Goal: Task Accomplishment & Management: Use online tool/utility

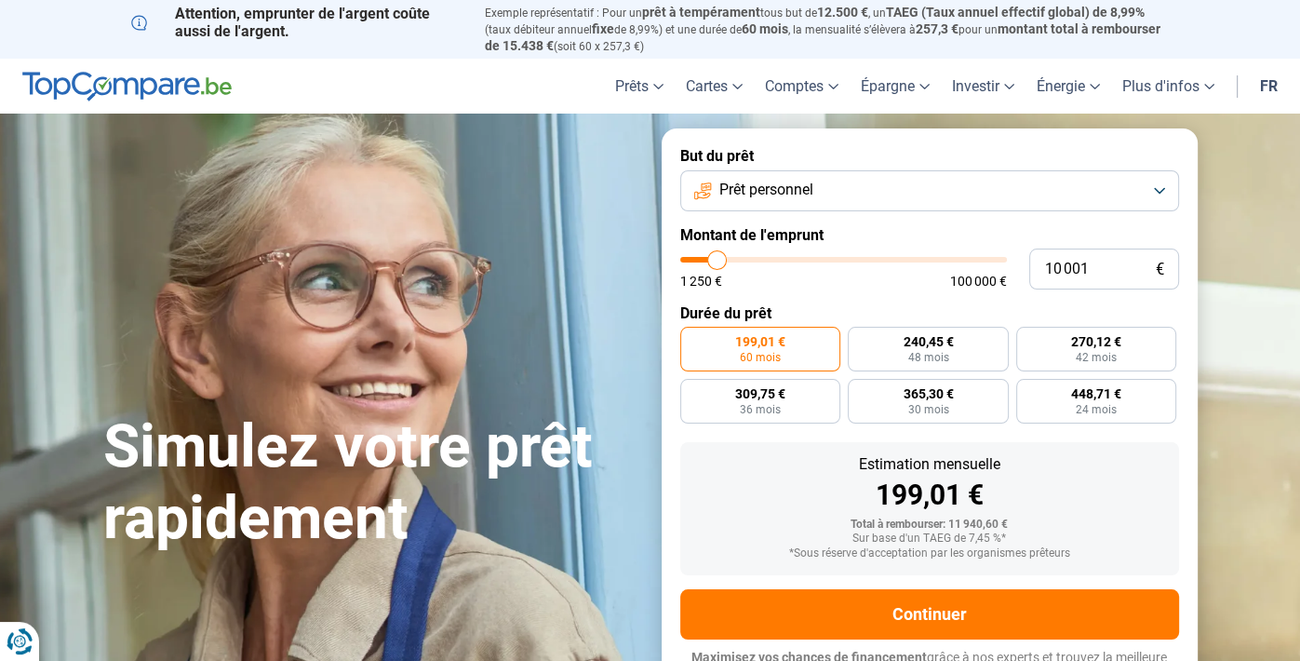
type input "11 000"
type input "11000"
type input "11 250"
type input "11250"
type input "11 500"
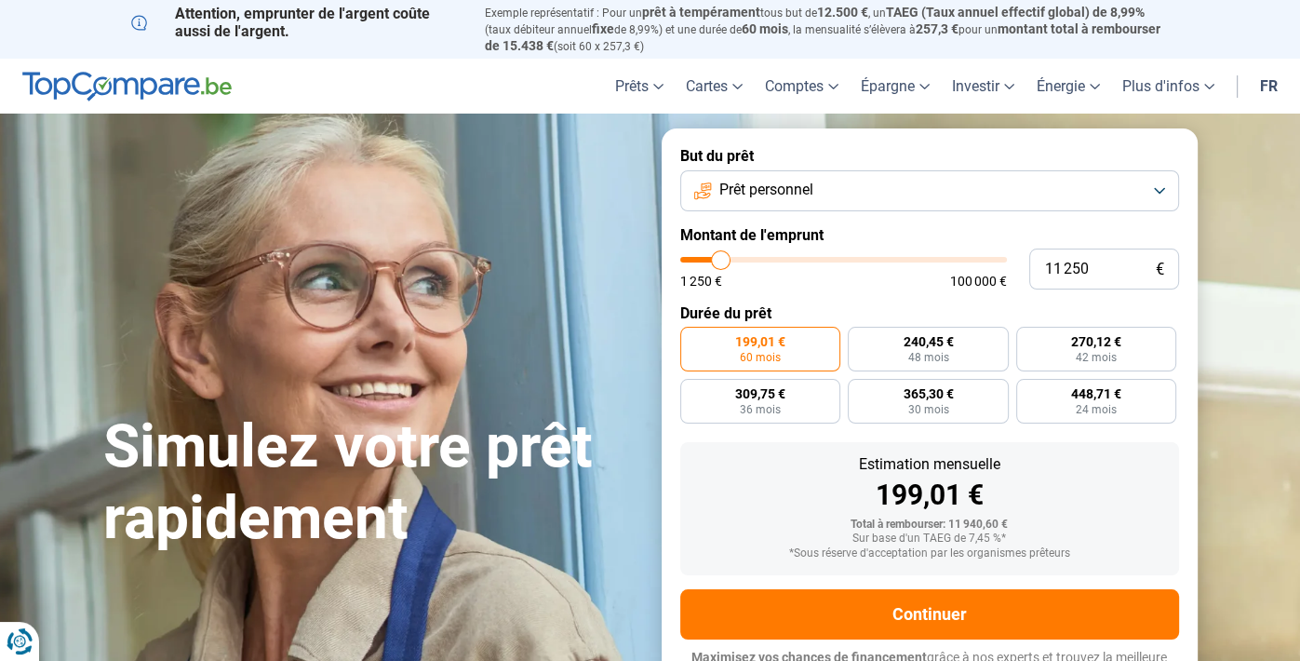
type input "11500"
type input "11 750"
type input "11750"
type input "12 250"
type input "12250"
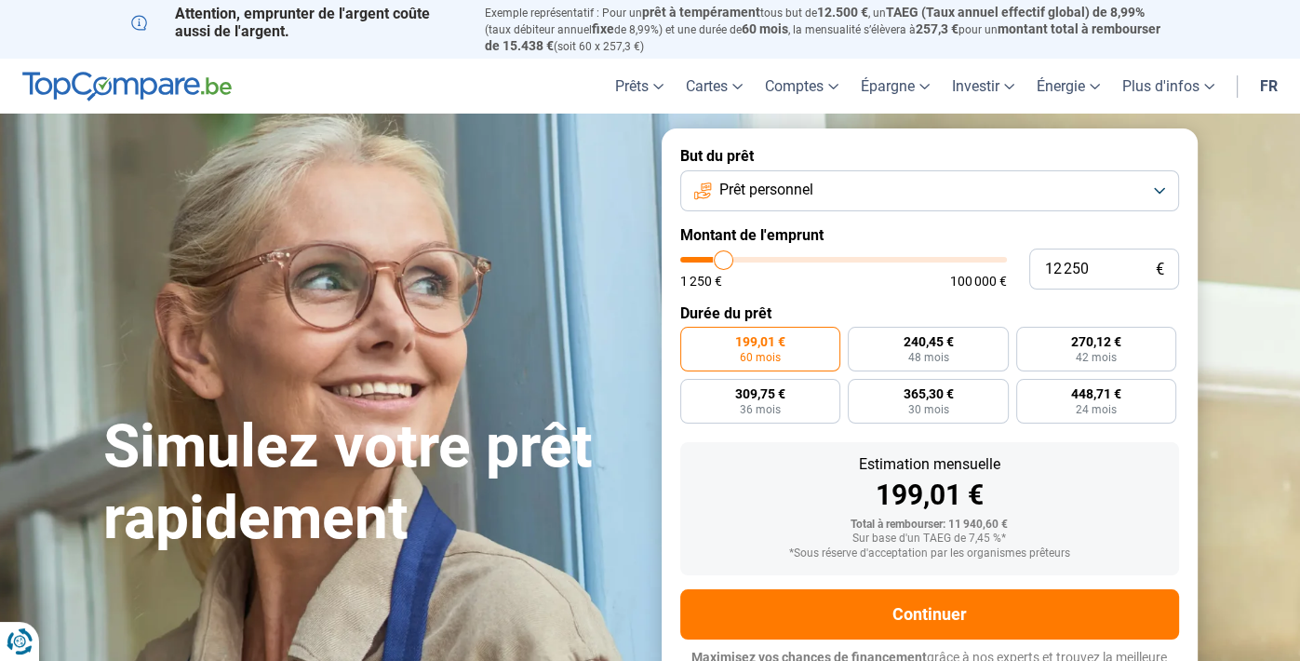
type input "12 750"
type input "12750"
type input "13 000"
type input "13000"
type input "13 250"
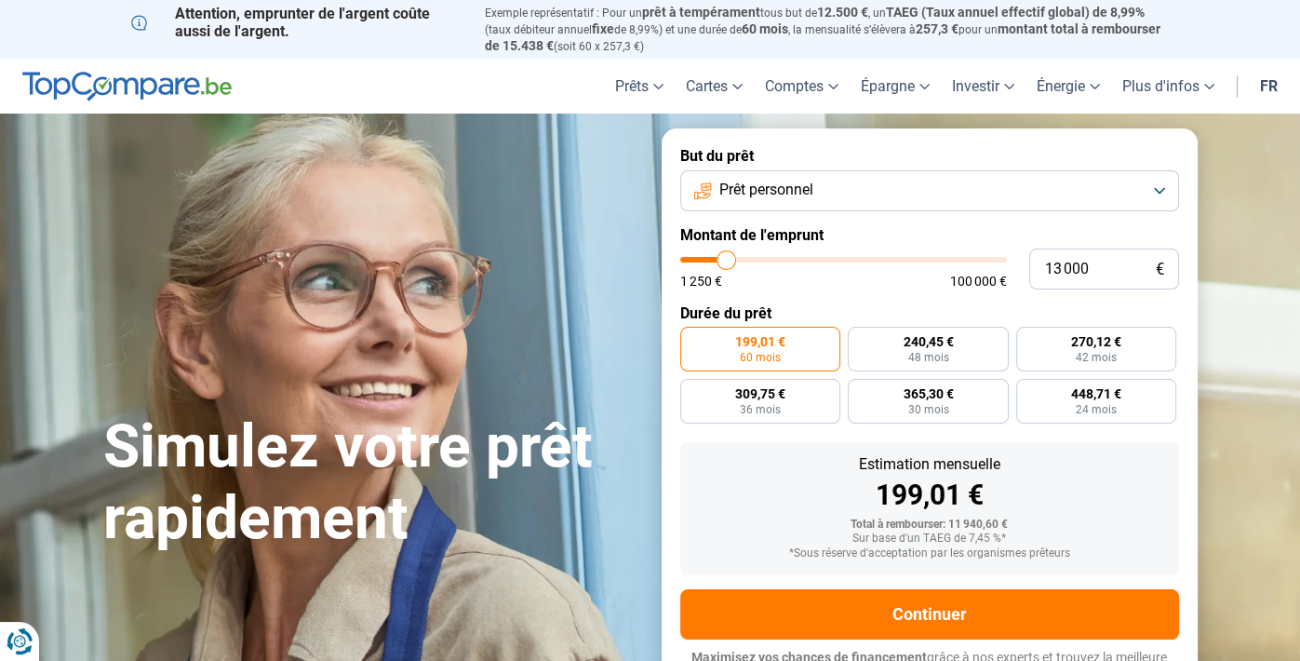
type input "13250"
type input "13 500"
type input "13500"
type input "13 750"
type input "13750"
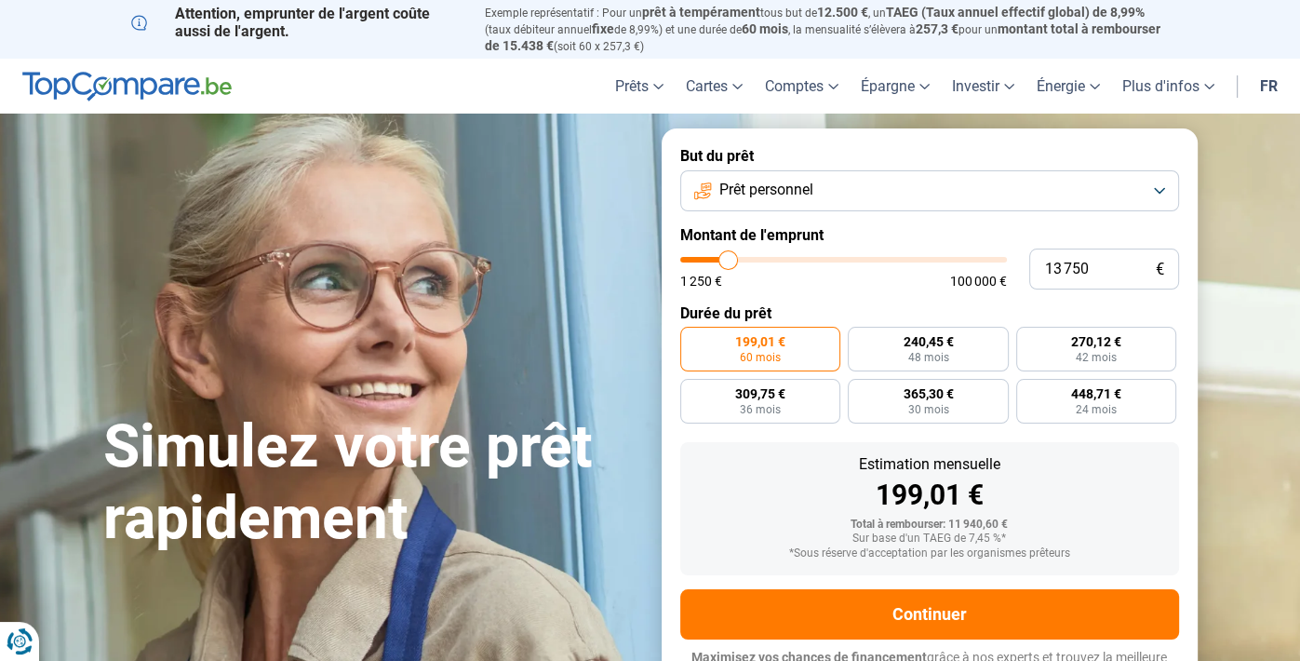
type input "14 000"
type input "14000"
type input "14 250"
type input "14250"
type input "14 750"
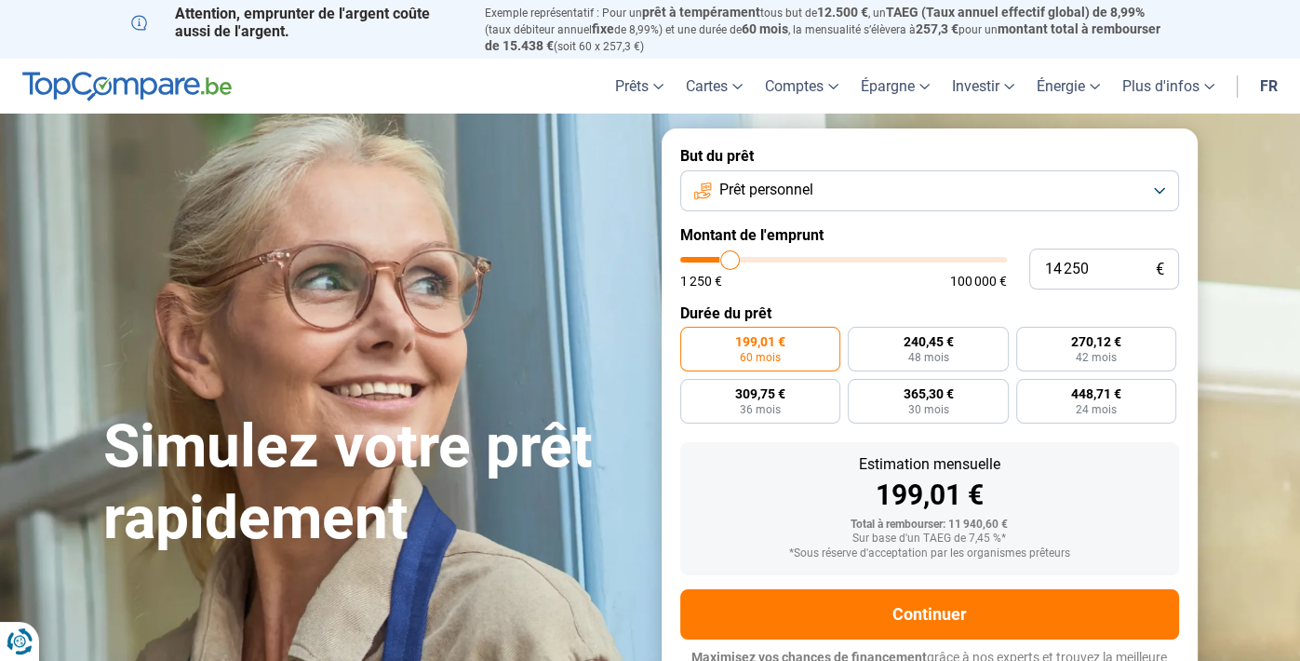
type input "14750"
type input "15 000"
type input "15000"
type input "15 500"
type input "15500"
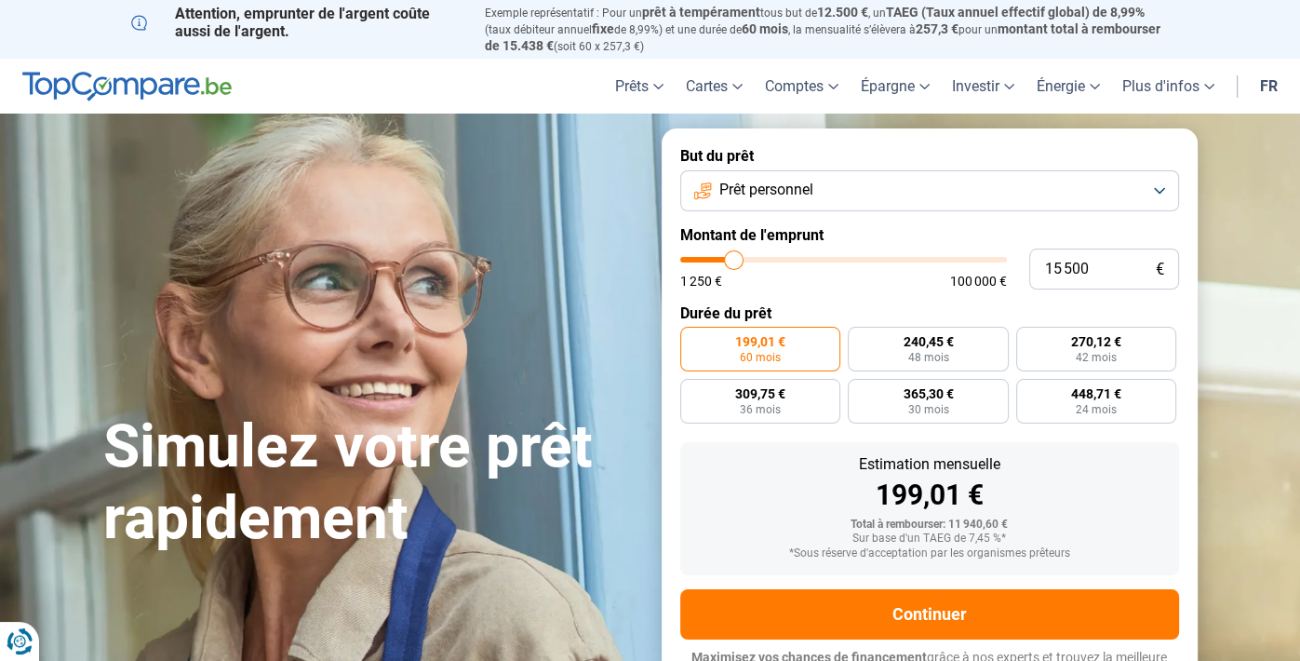
type input "13 750"
type input "13750"
type input "11 750"
type input "11750"
type input "10 000"
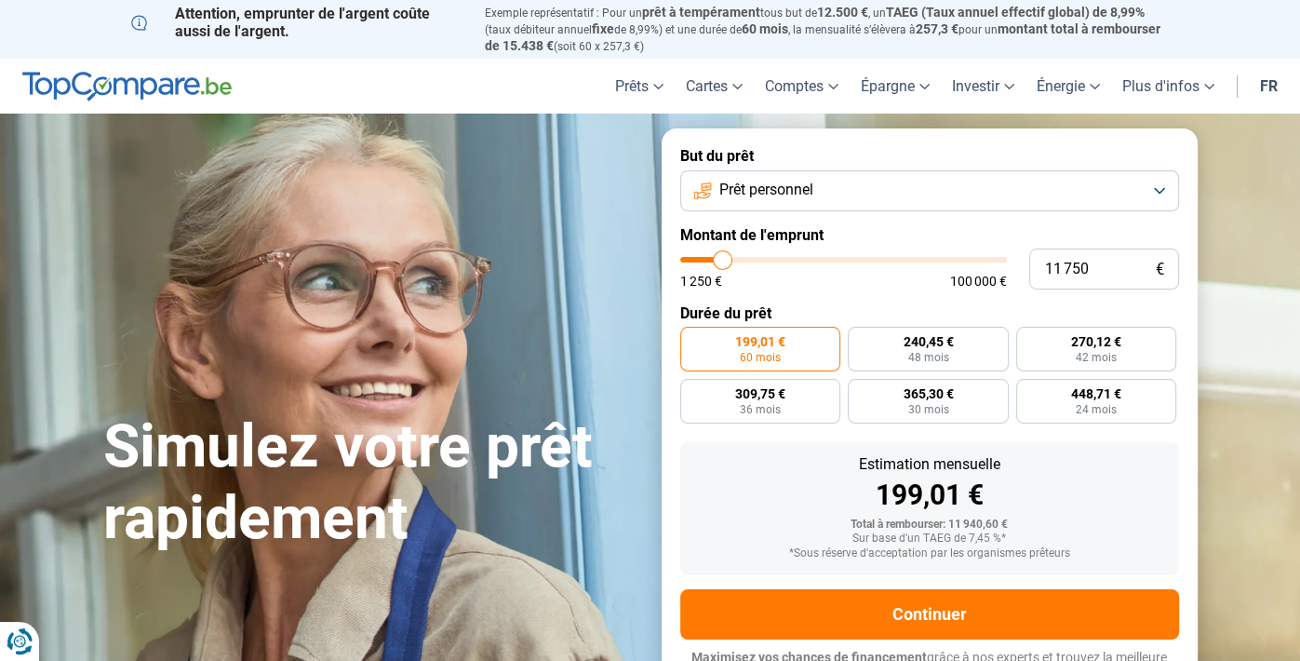
type input "10000"
type input "9 250"
type input "9250"
type input "9 000"
type input "9000"
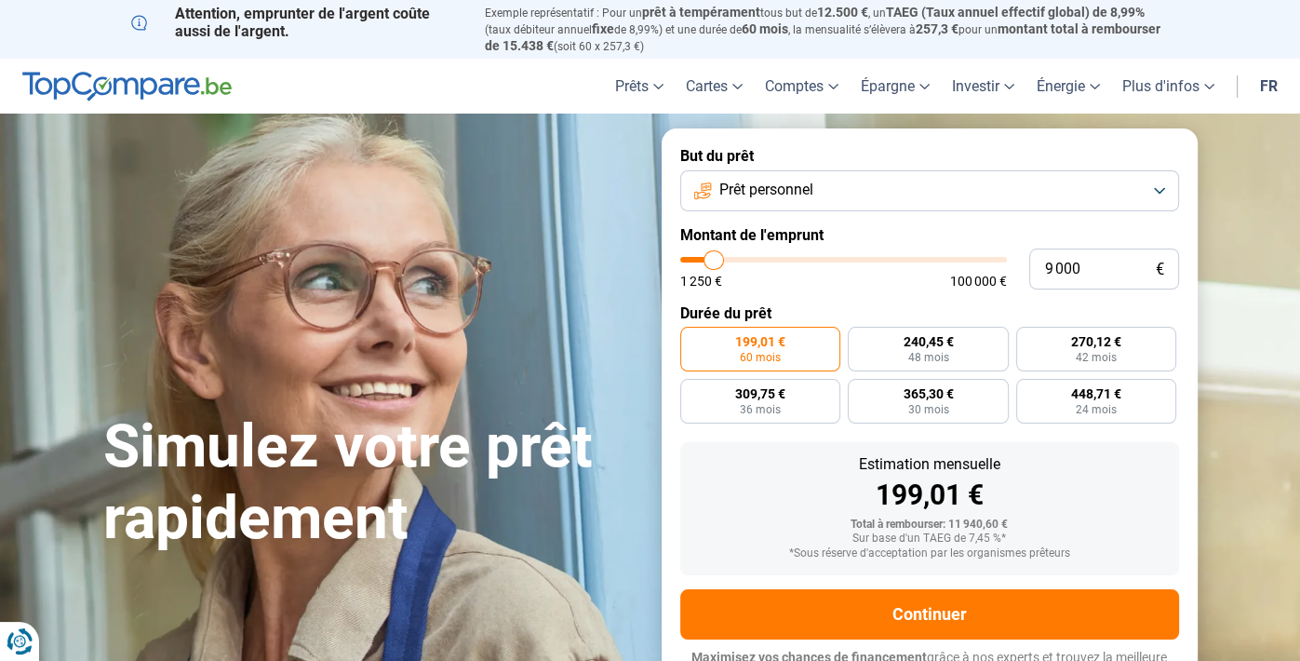
type input "8 500"
type input "8500"
type input "7 500"
type input "7500"
type input "6 750"
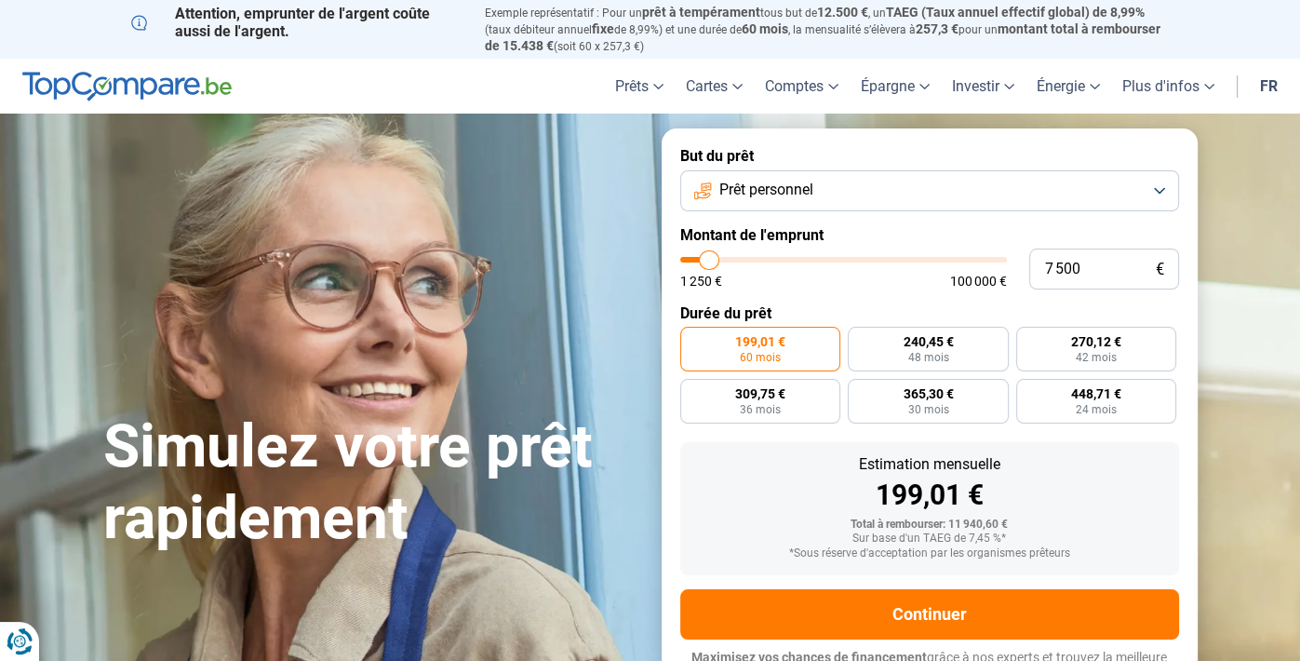
type input "6750"
type input "5 750"
type input "5750"
type input "4 750"
type input "4750"
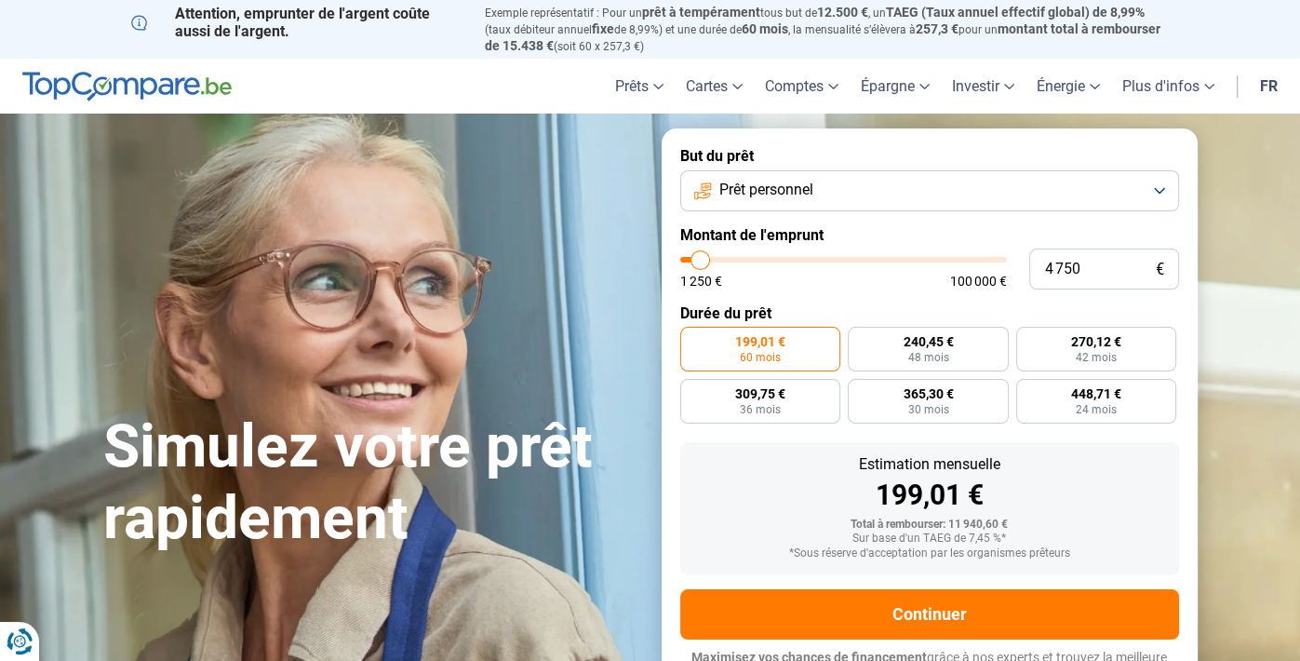
type input "4 000"
type input "4000"
type input "3 250"
type input "3250"
type input "2 750"
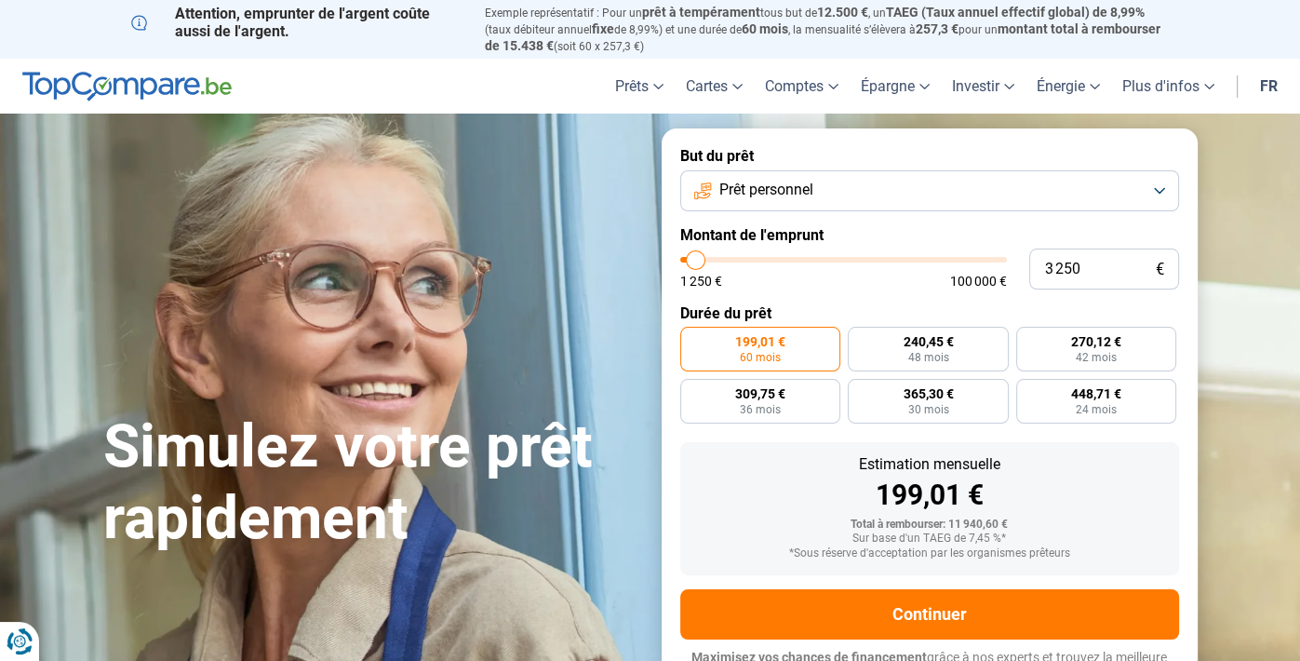
type input "2750"
type input "2 500"
type input "2500"
type input "1 250"
type input "1250"
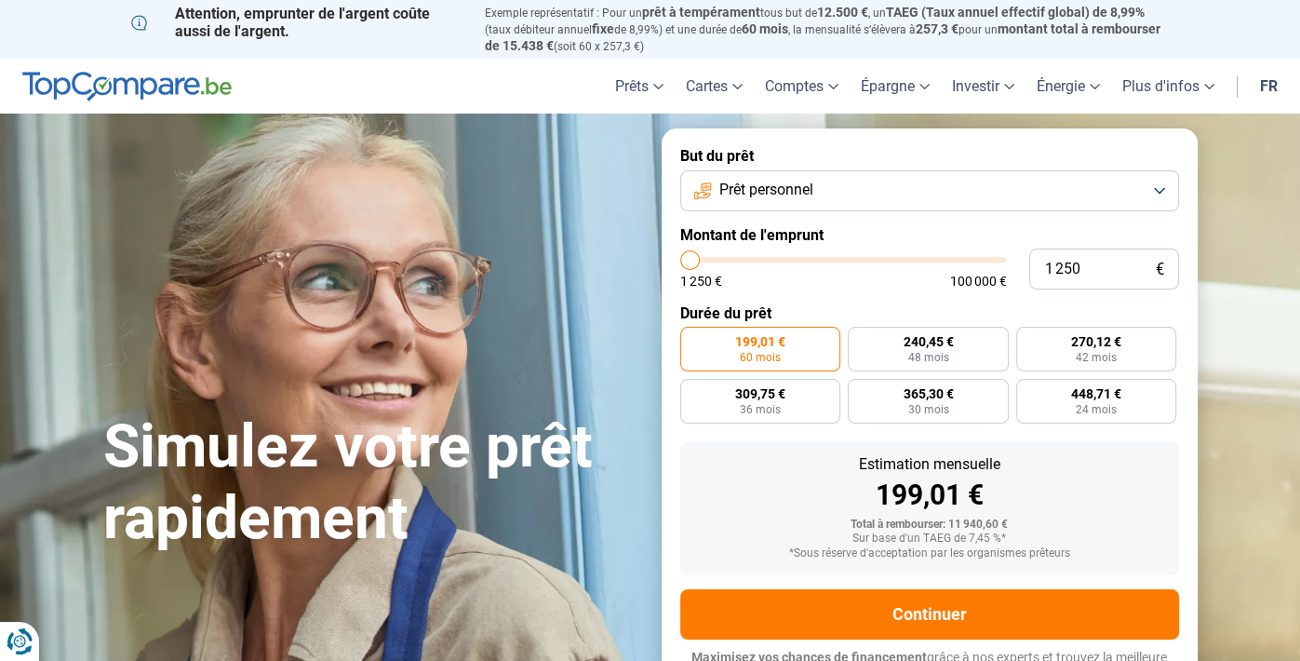
type input "2 750"
type input "2750"
type input "3 500"
type input "3500"
type input "3 750"
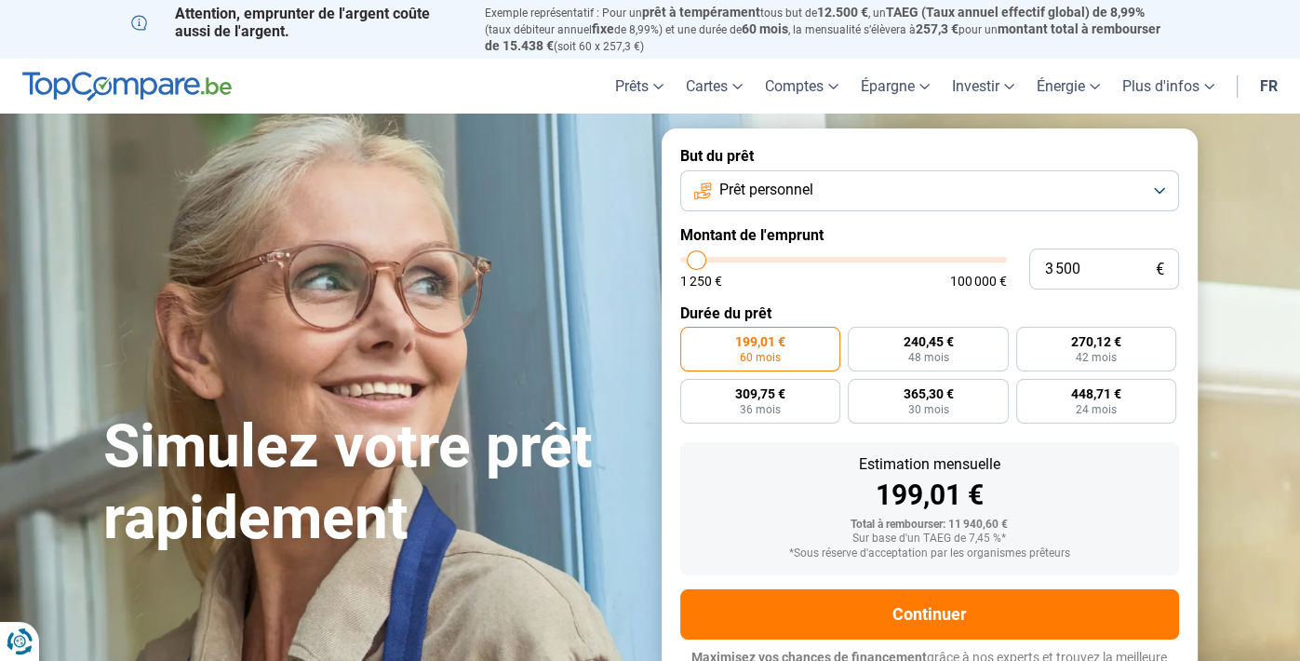
type input "3750"
type input "4 000"
type input "4000"
type input "4 250"
type input "4250"
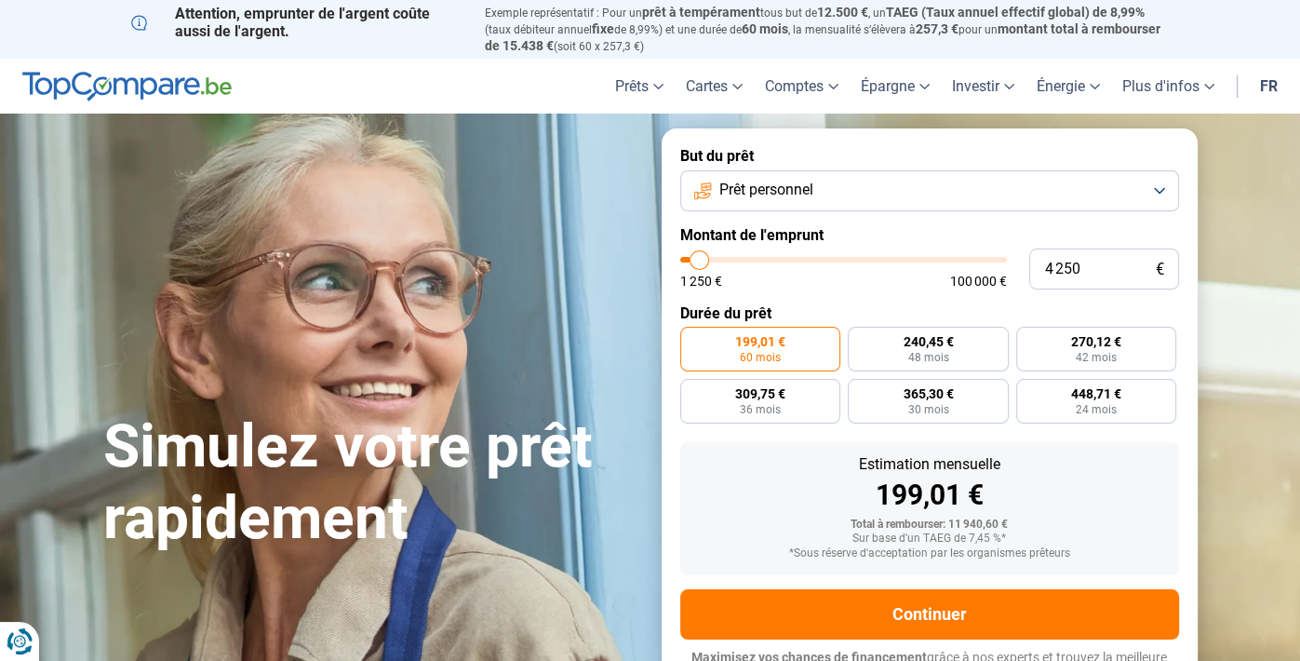
type input "4 500"
type input "4500"
type input "5 500"
type input "5500"
type input "6 000"
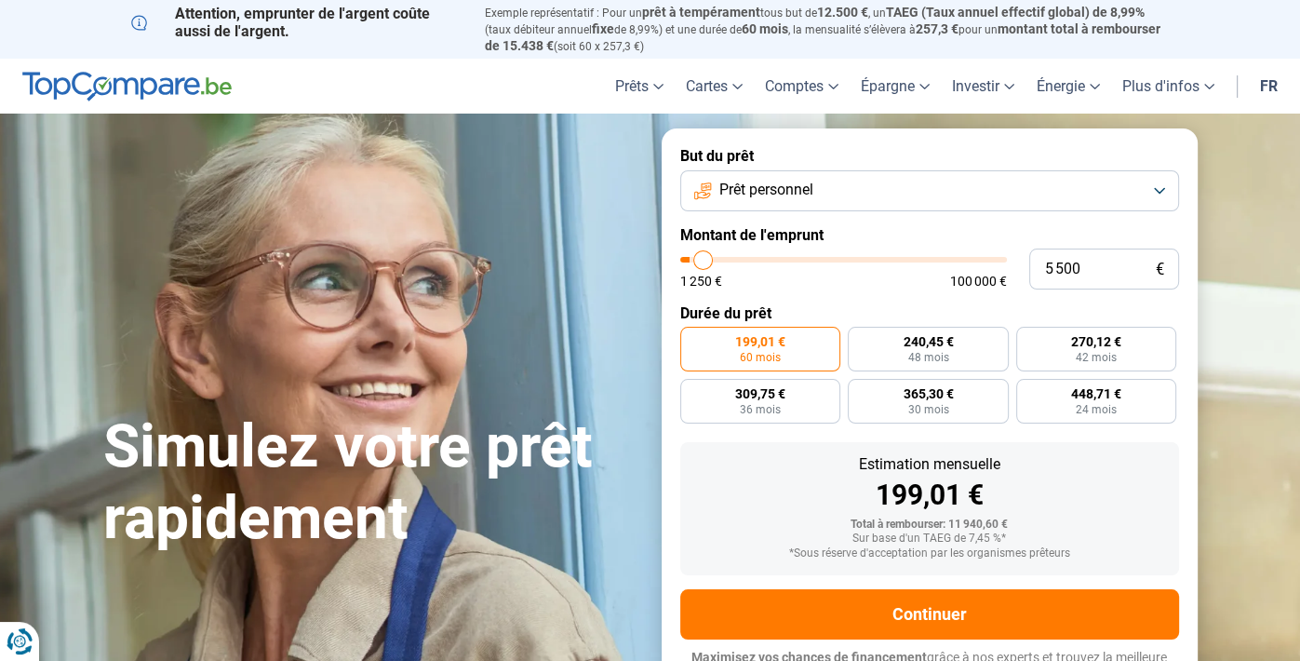
type input "6000"
type input "6 250"
type input "6250"
click at [705, 257] on input "range" at bounding box center [843, 260] width 327 height 6
radio input "true"
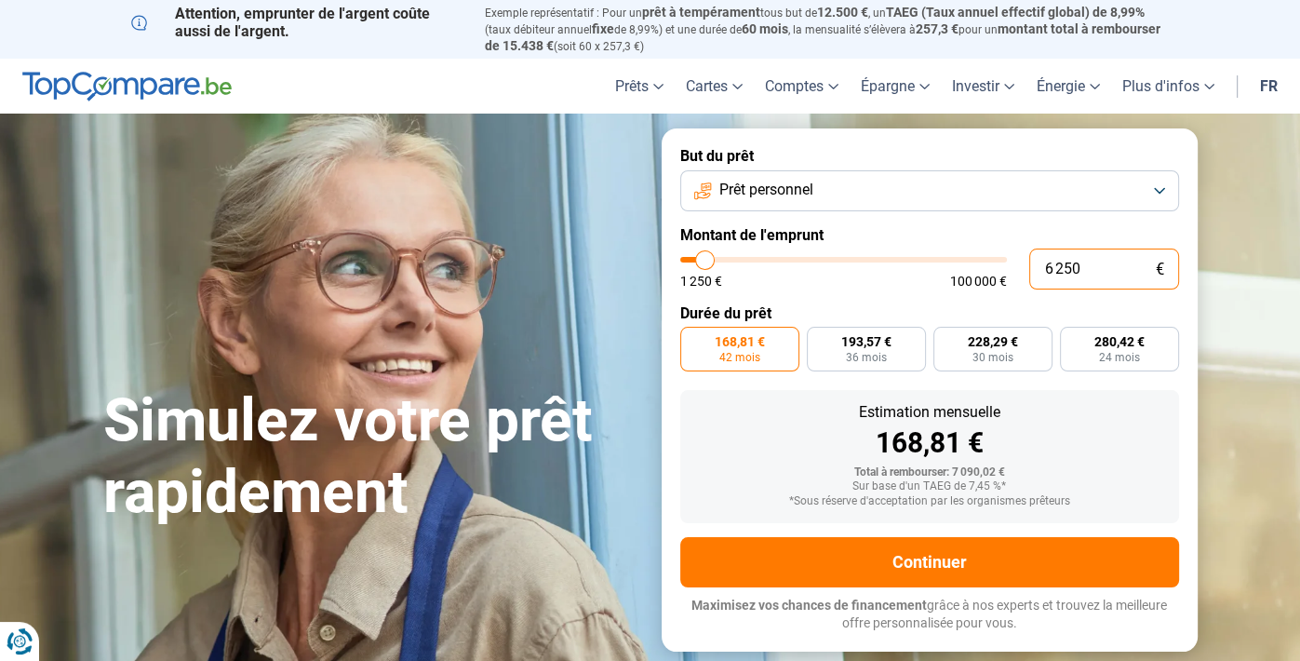
drag, startPoint x: 1092, startPoint y: 248, endPoint x: 934, endPoint y: 256, distance: 158.3
click at [934, 256] on div "6 250 € 1 250 € 100 000 €" at bounding box center [929, 268] width 499 height 41
type input "4"
type input "1250"
type input "40"
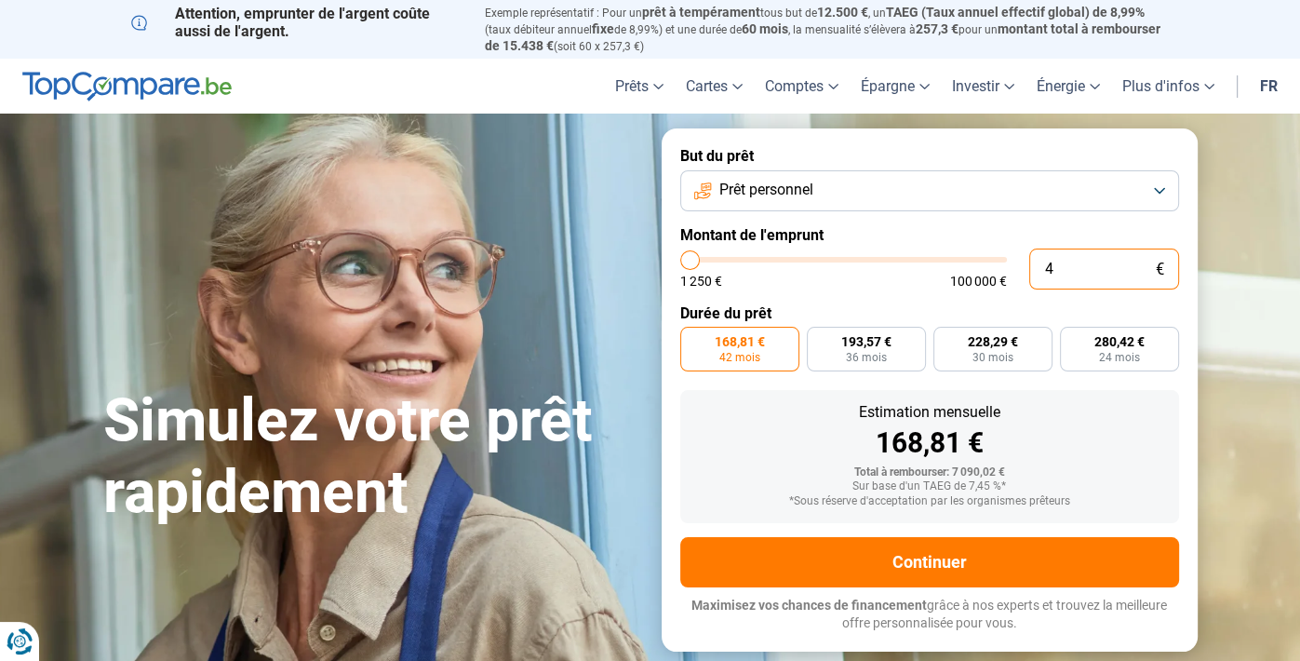
type input "1250"
type input "400"
type input "1250"
type input "4 000"
type input "4000"
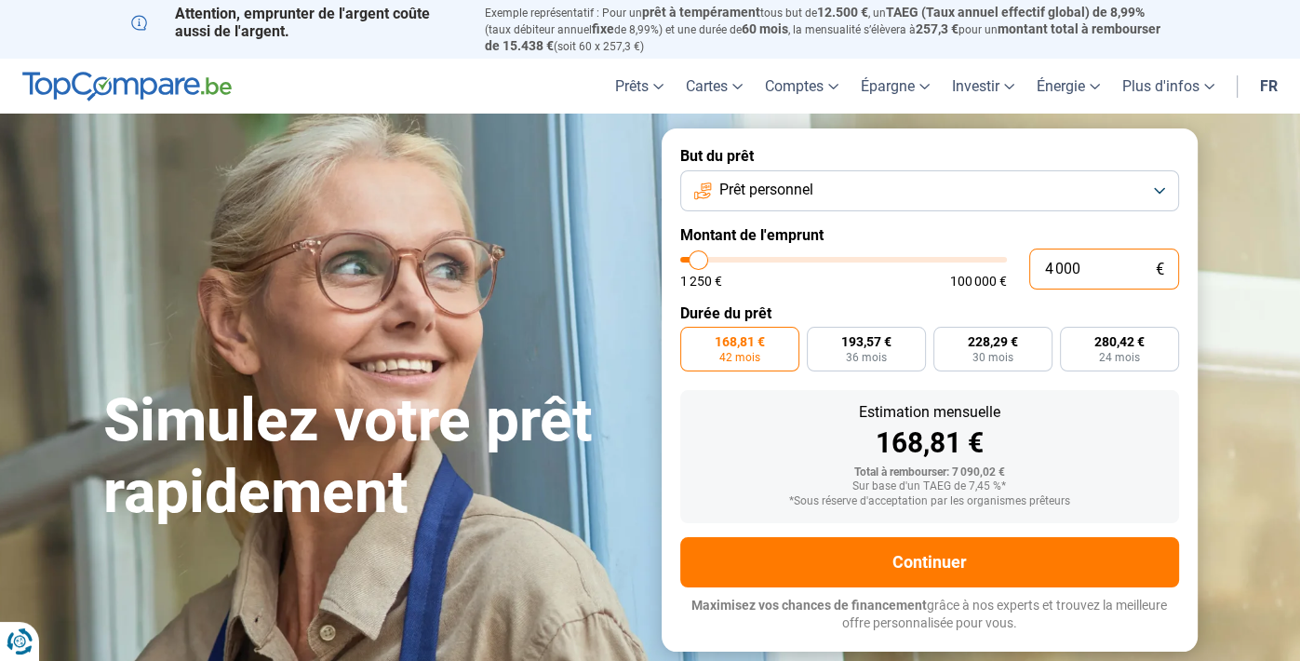
type input "4 000"
radio input "true"
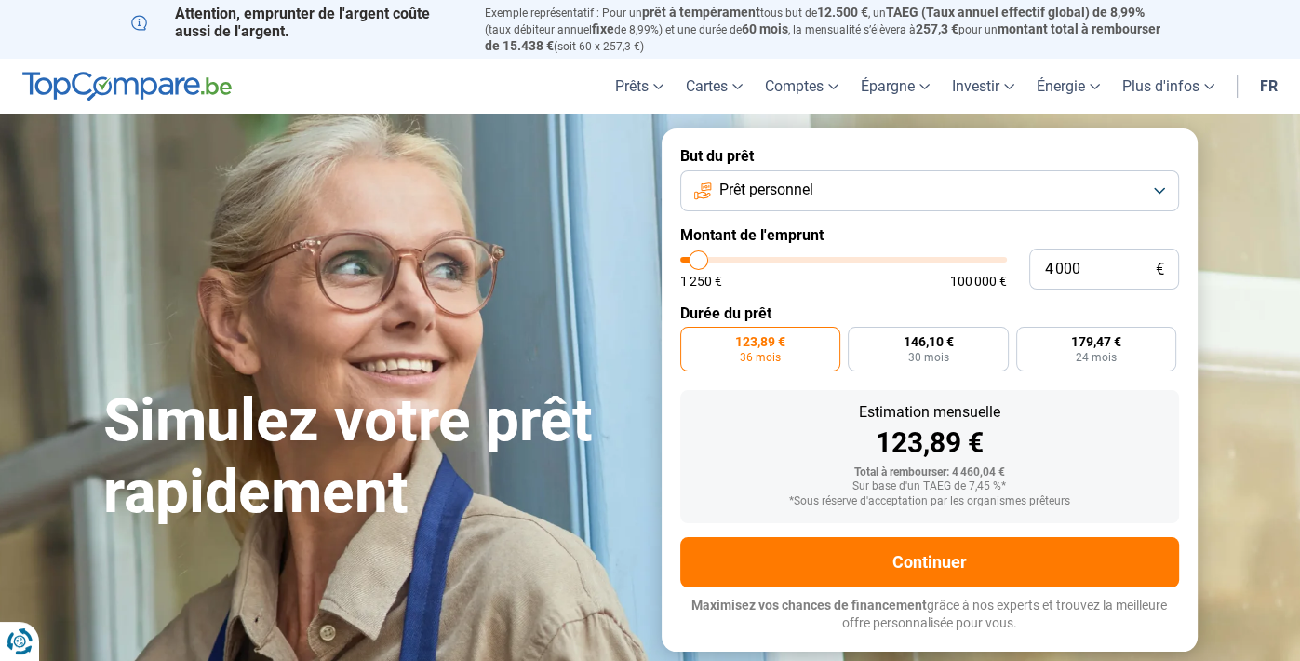
click at [871, 304] on label "Durée du prêt" at bounding box center [929, 313] width 499 height 18
click at [1102, 352] on span "24 mois" at bounding box center [1095, 357] width 41 height 11
click at [1028, 338] on input "179,47 € 24 mois" at bounding box center [1022, 333] width 12 height 12
radio input "true"
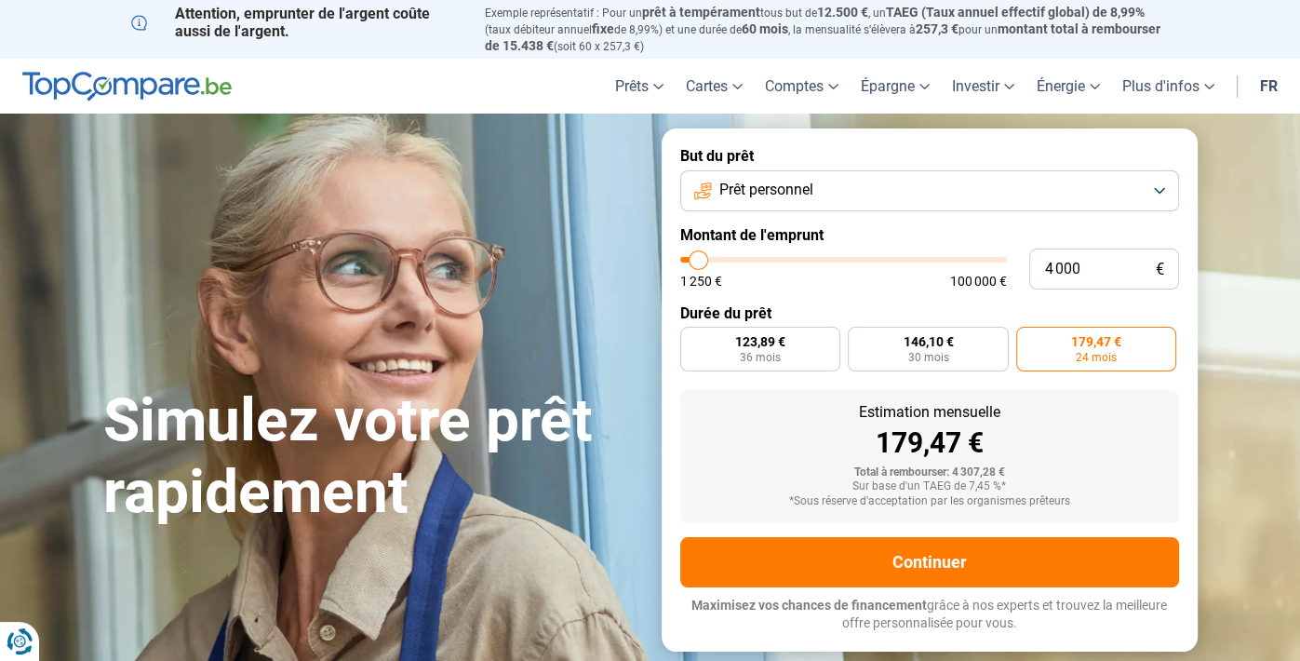
click at [1157, 174] on button "Prêt personnel" at bounding box center [929, 190] width 499 height 41
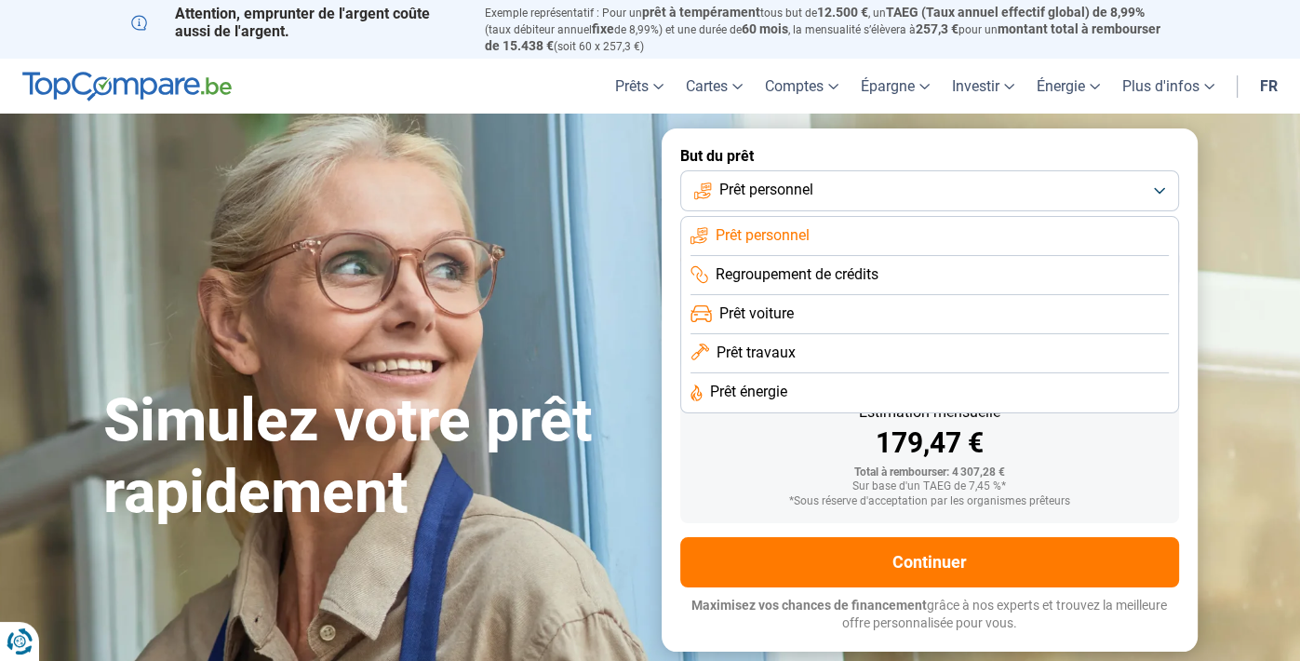
click at [1157, 174] on button "Prêt personnel" at bounding box center [929, 190] width 499 height 41
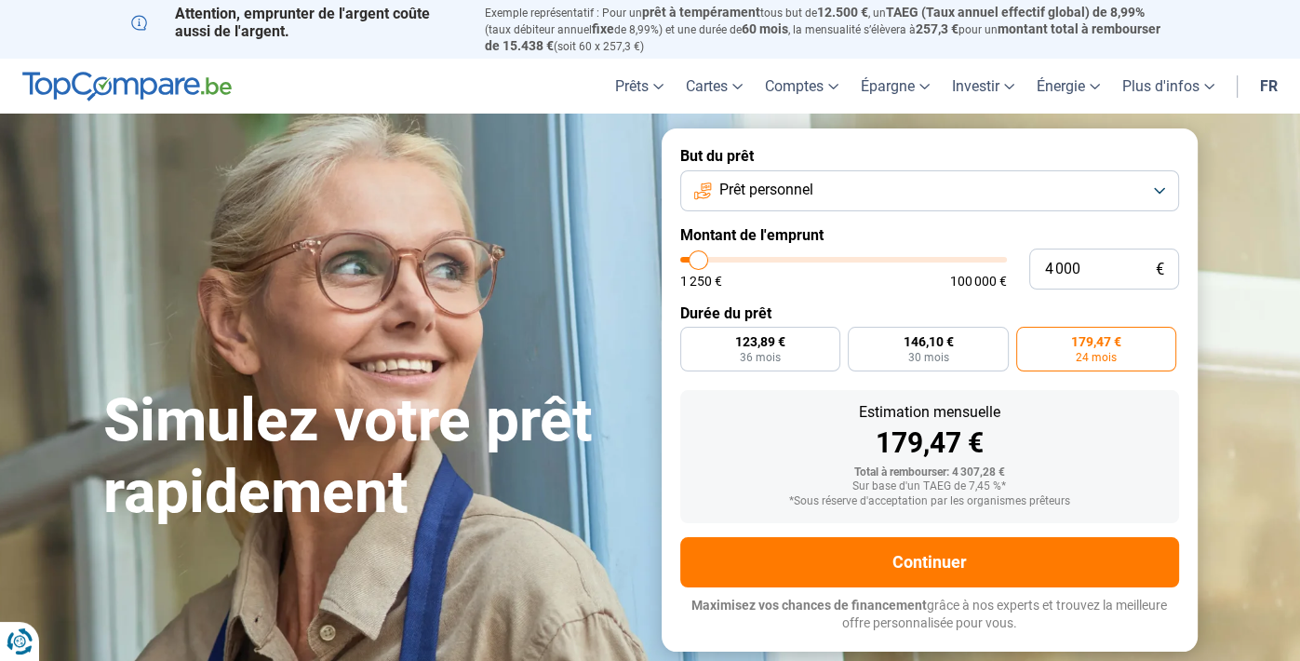
click at [1154, 174] on button "Prêt personnel" at bounding box center [929, 190] width 499 height 41
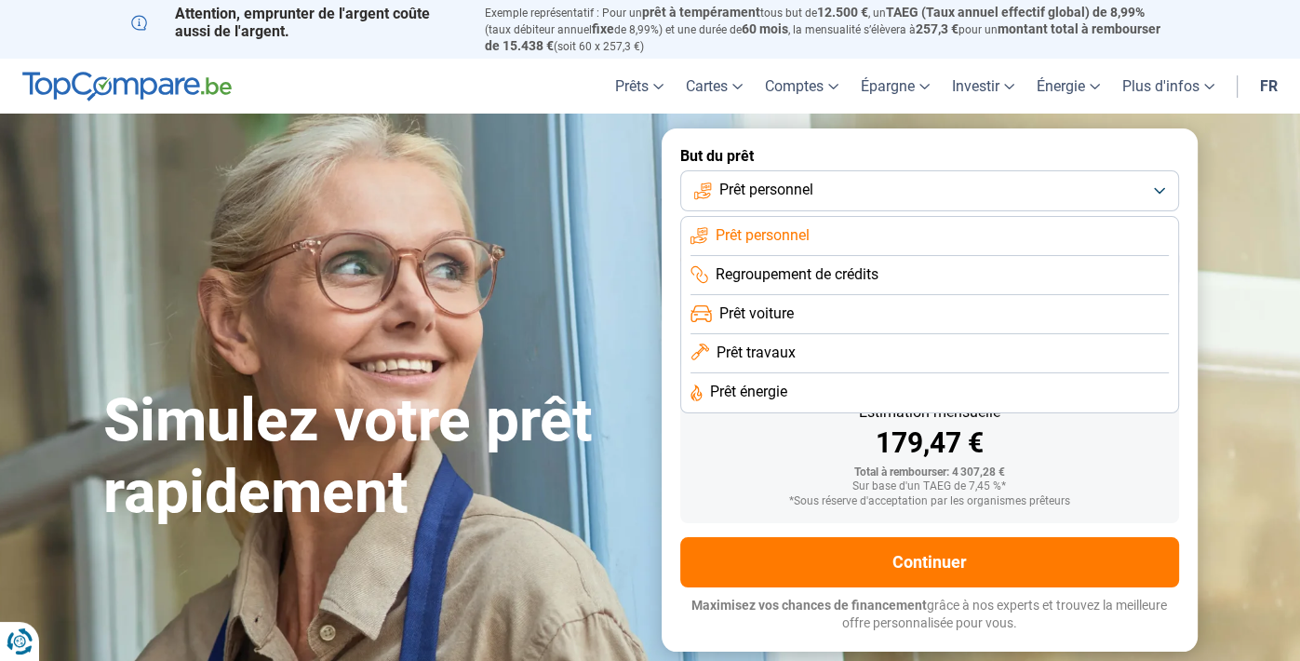
click at [809, 264] on span "Regroupement de crédits" at bounding box center [796, 274] width 163 height 20
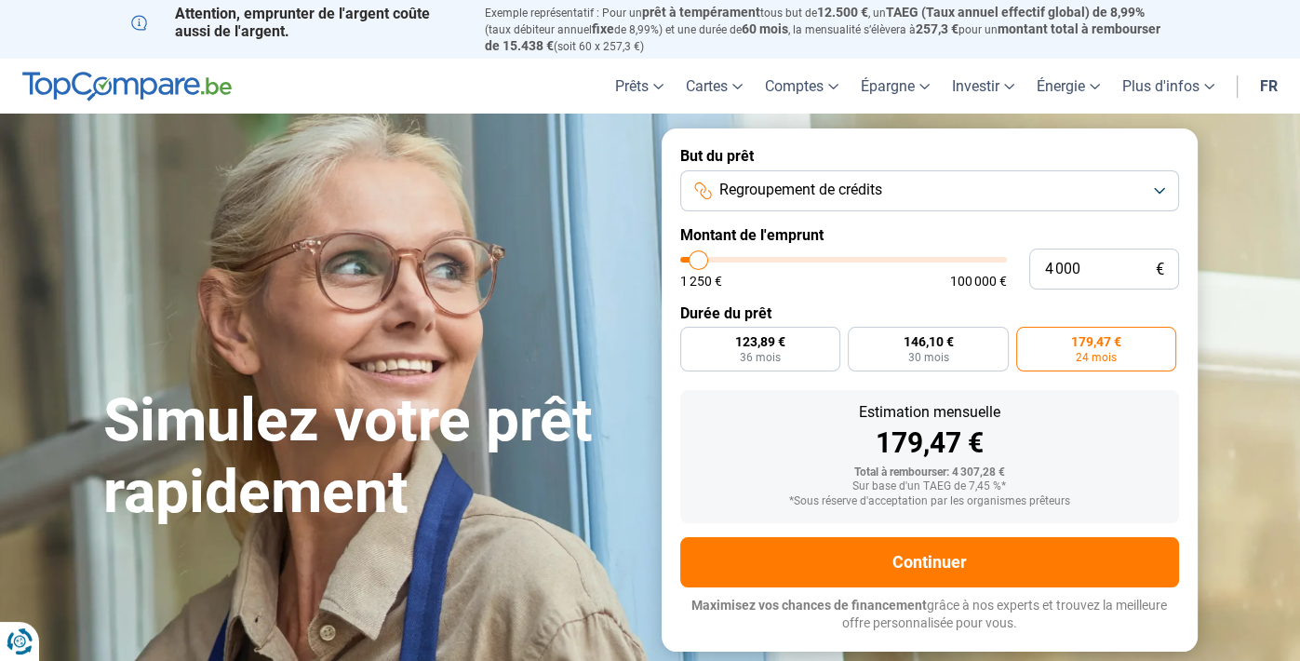
click at [1165, 170] on button "Regroupement de crédits" at bounding box center [929, 190] width 499 height 41
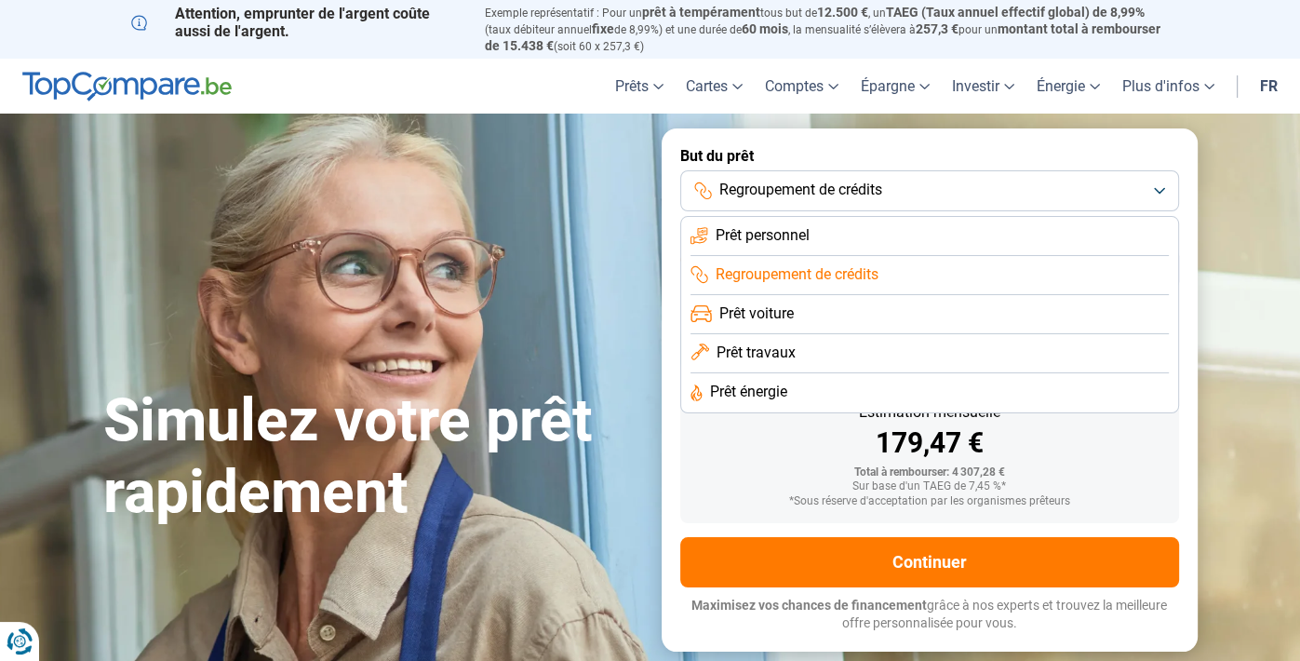
click at [748, 305] on span "Prêt voiture" at bounding box center [756, 313] width 74 height 20
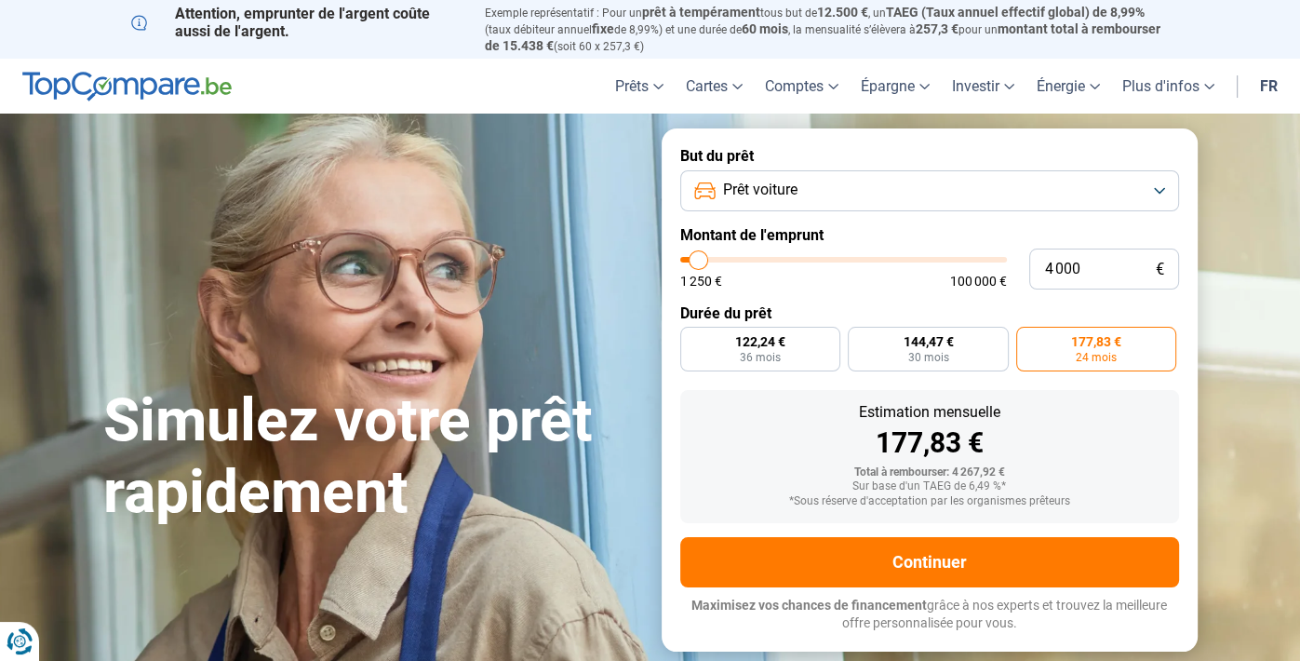
click at [1148, 173] on button "Prêt voiture" at bounding box center [929, 190] width 499 height 41
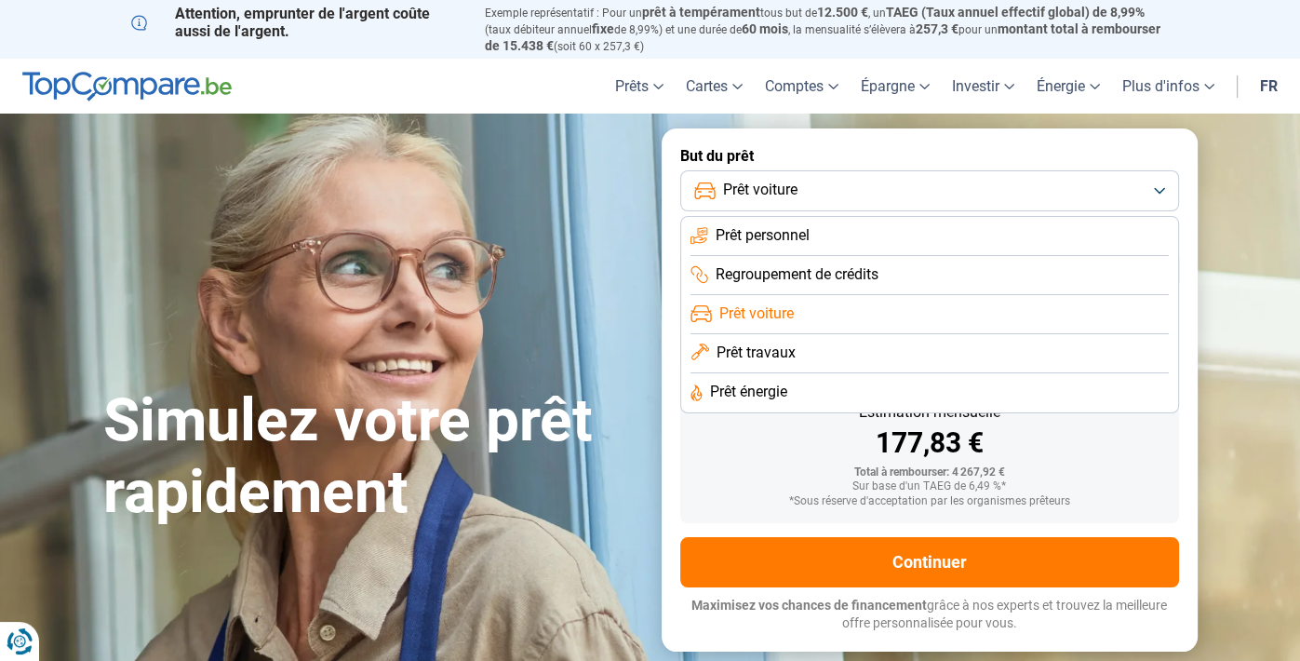
click at [926, 338] on li "Prêt travaux" at bounding box center [929, 353] width 478 height 39
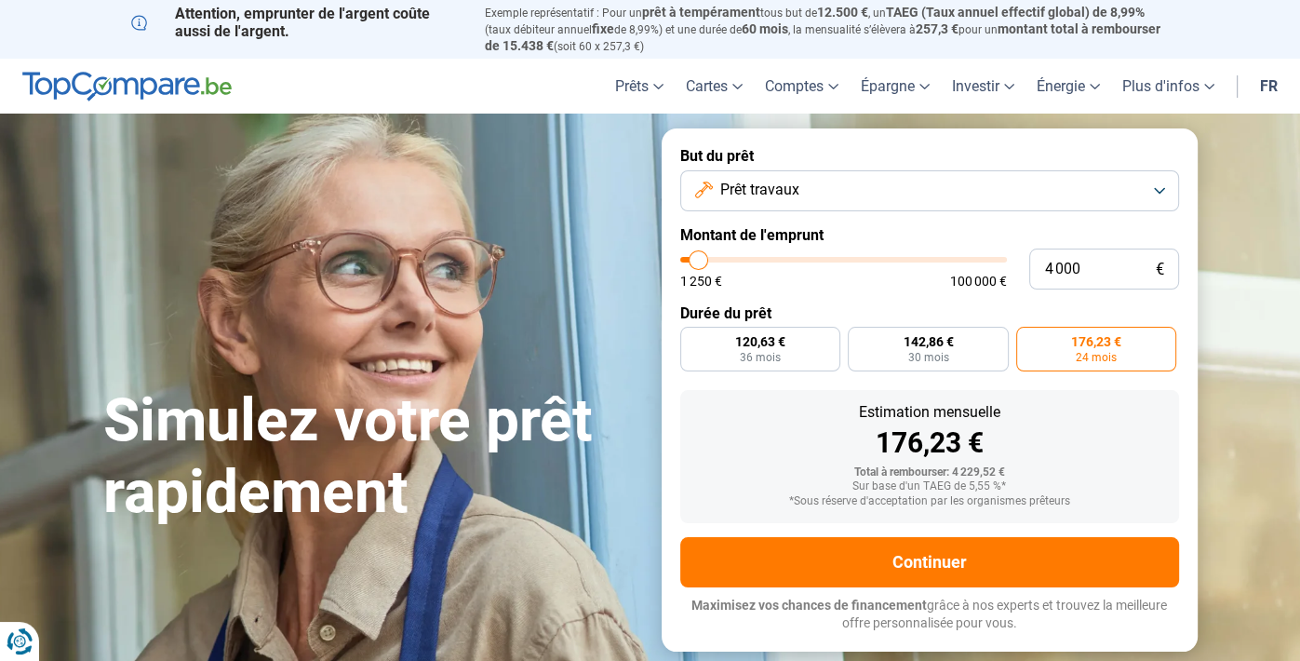
click at [1166, 170] on button "Prêt travaux" at bounding box center [929, 190] width 499 height 41
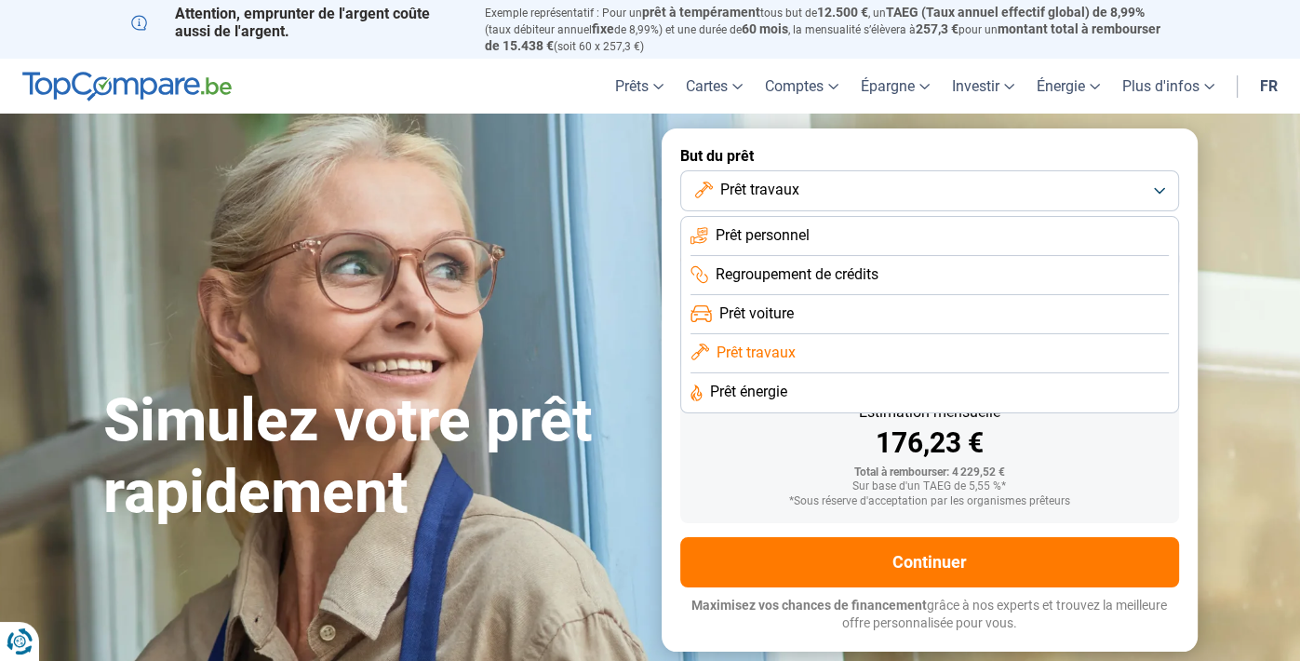
click at [904, 377] on li "Prêt énergie" at bounding box center [929, 392] width 478 height 39
